Goal: Transaction & Acquisition: Book appointment/travel/reservation

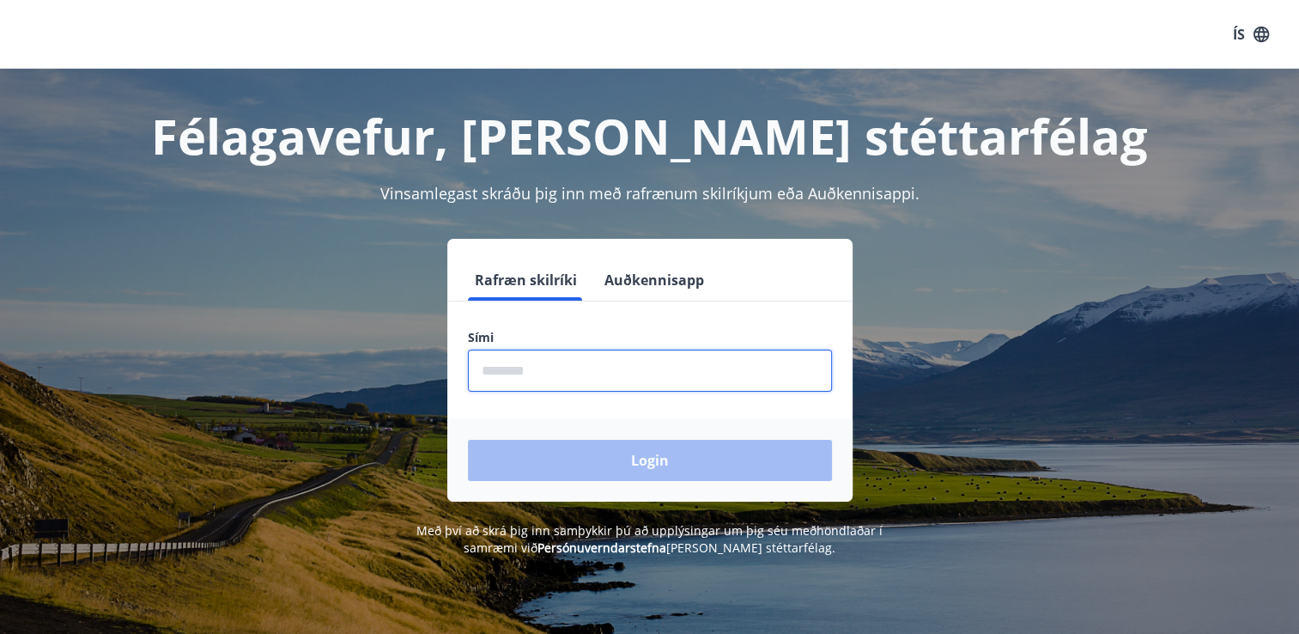
click at [540, 367] on input "phone" at bounding box center [650, 370] width 364 height 42
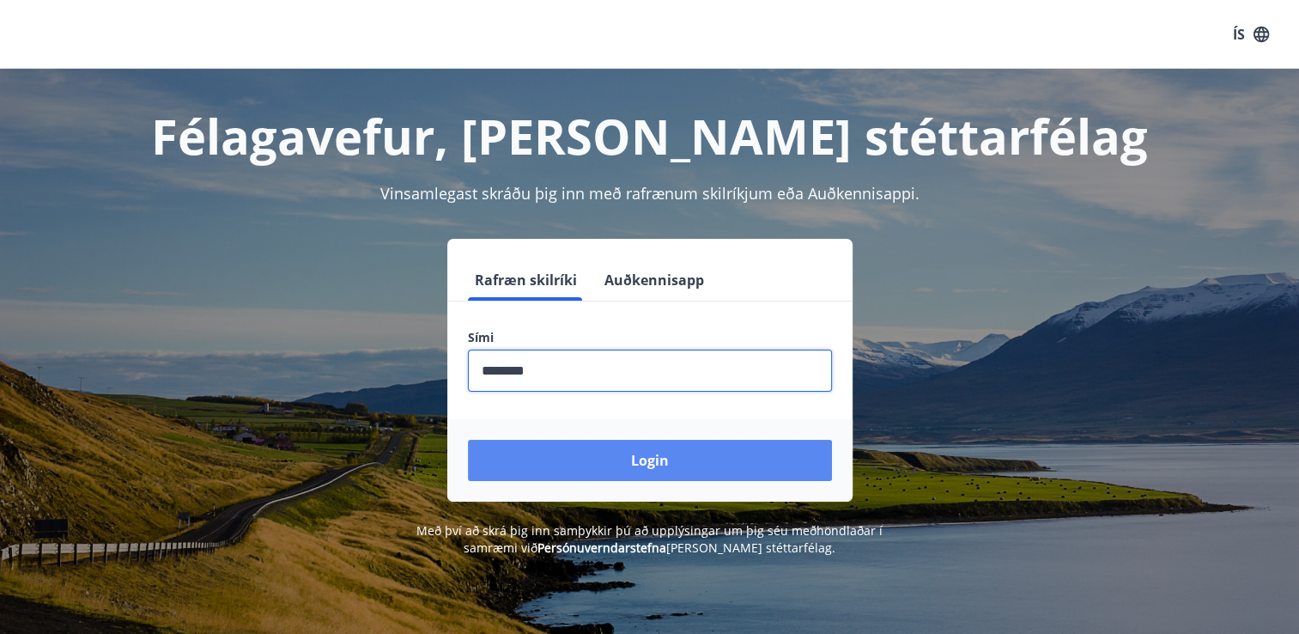
type input "********"
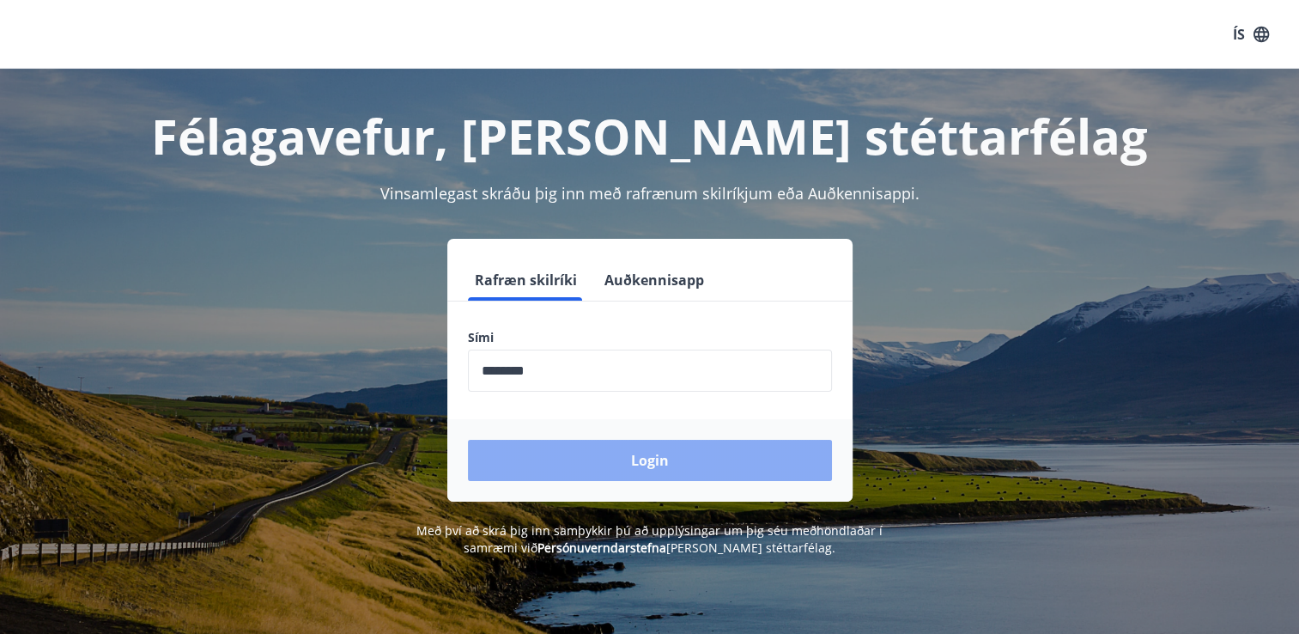
click at [495, 466] on button "Login" at bounding box center [650, 460] width 364 height 41
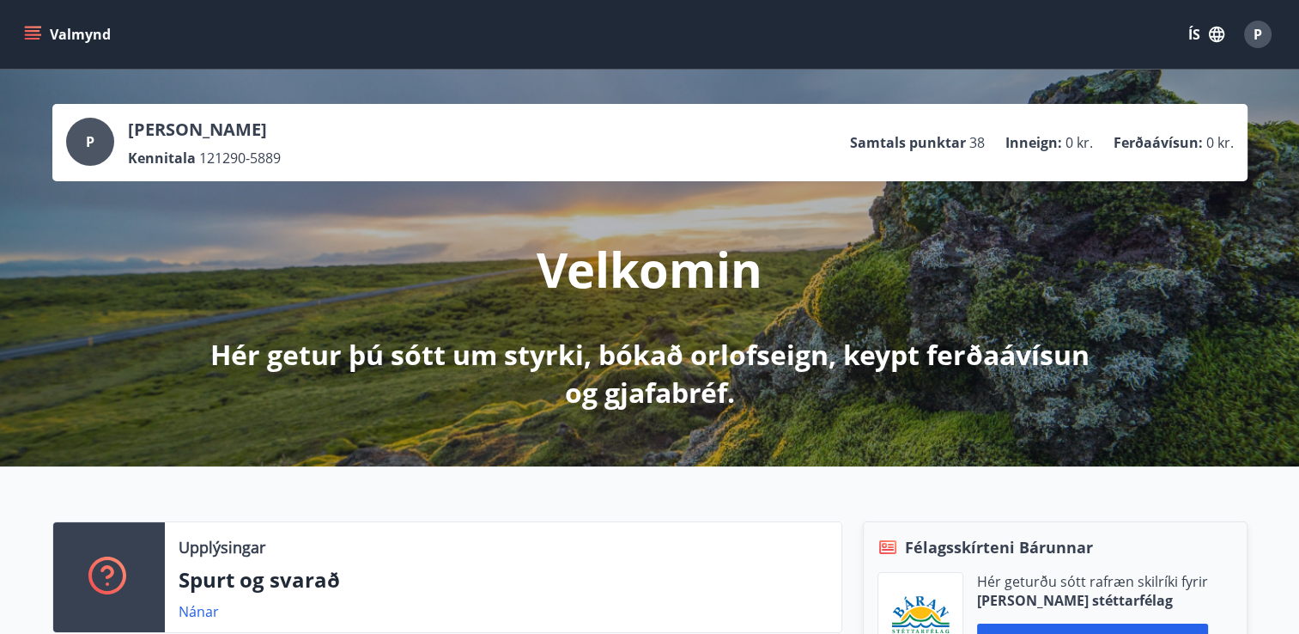
click at [36, 43] on button "Valmynd" at bounding box center [69, 34] width 97 height 31
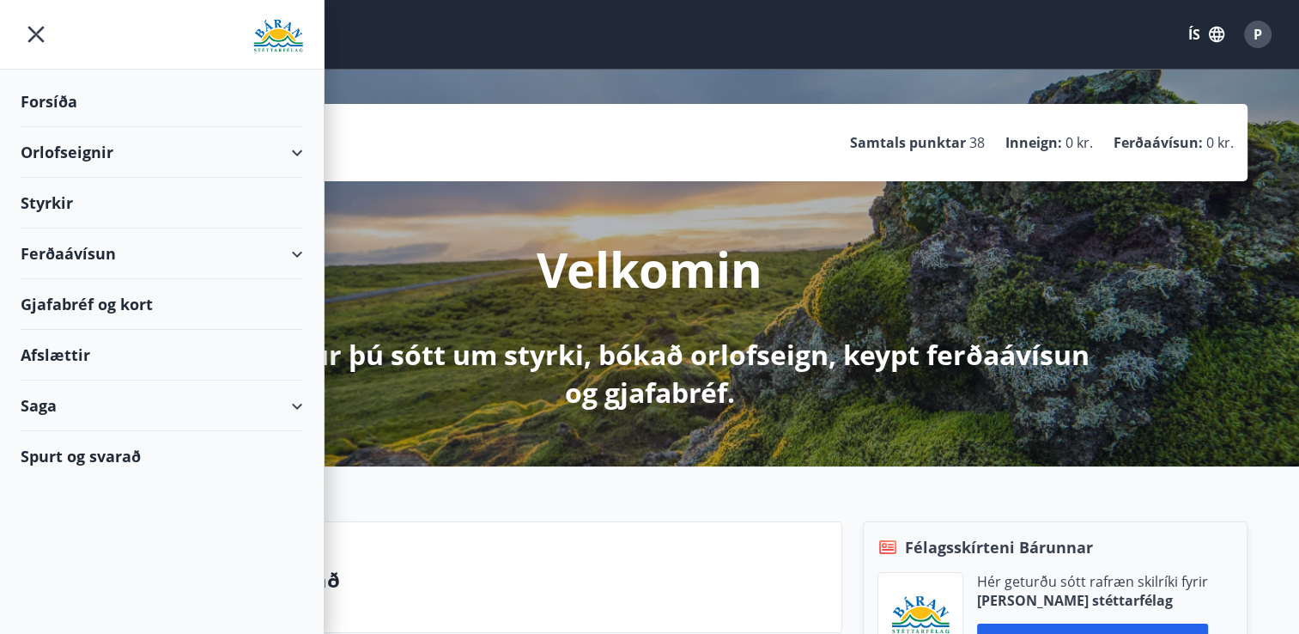
click at [71, 149] on div "Orlofseignir" at bounding box center [162, 152] width 282 height 51
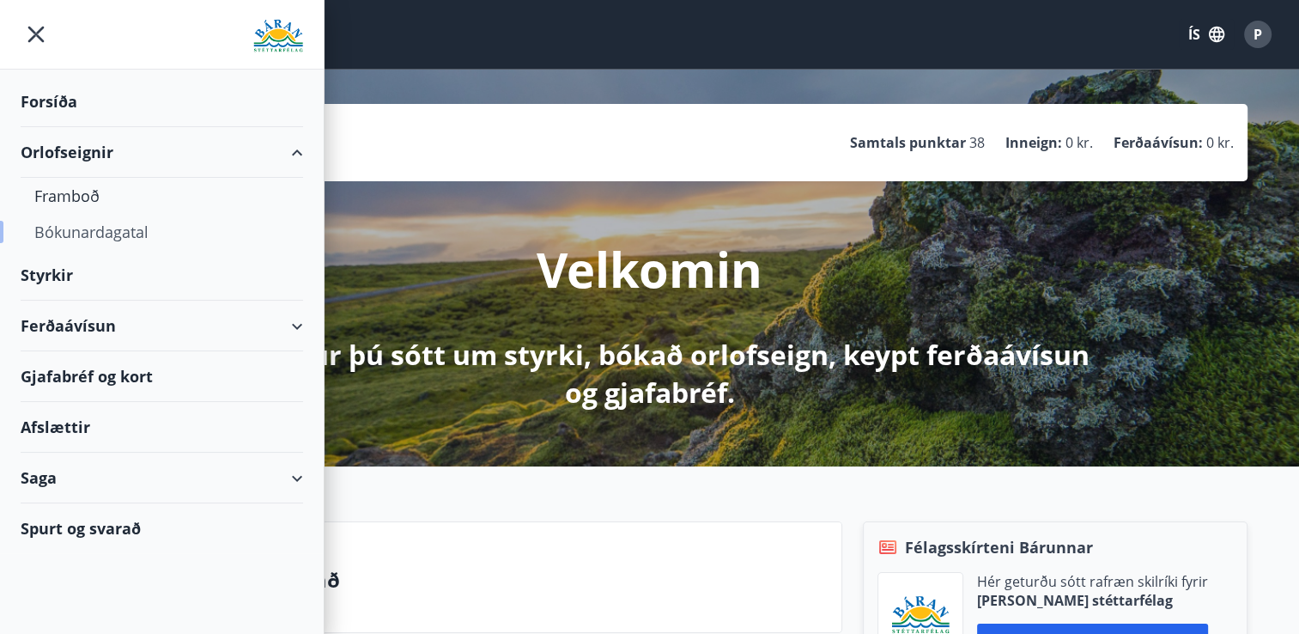
click at [89, 225] on div "Bókunardagatal" at bounding box center [161, 232] width 255 height 36
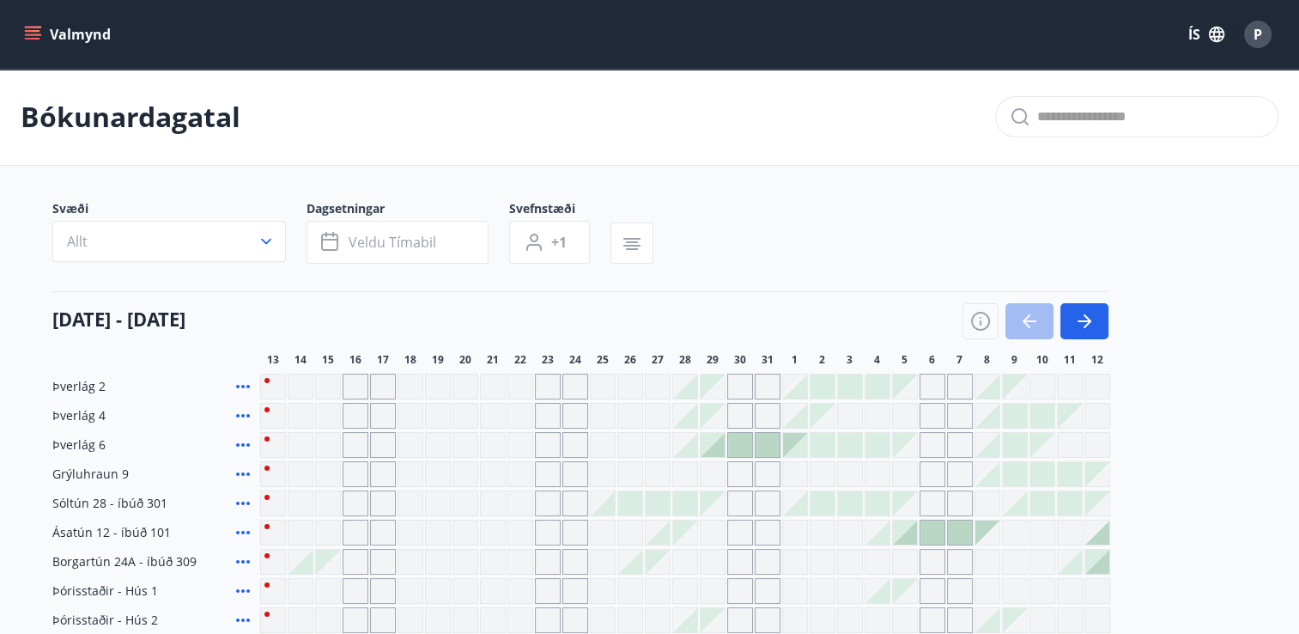
click at [917, 160] on div "Bókunardagatal" at bounding box center [649, 117] width 1299 height 97
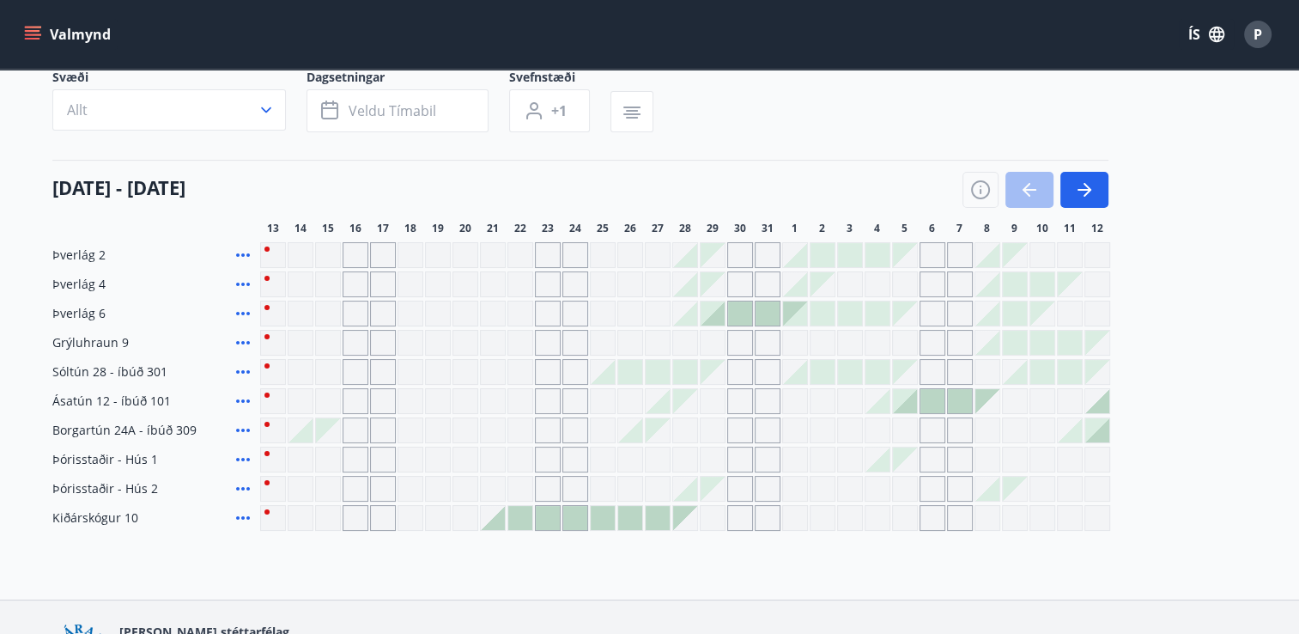
scroll to position [133, 0]
click at [874, 143] on div "Svæði Allt Dagsetningar Veldu tímabil Svefnstæði +1 13 ágúst - 12 september 13 …" at bounding box center [649, 298] width 1195 height 462
